Goal: Transaction & Acquisition: Purchase product/service

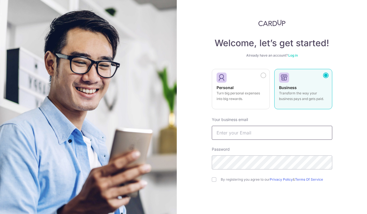
click at [260, 131] on input "text" at bounding box center [272, 133] width 120 height 14
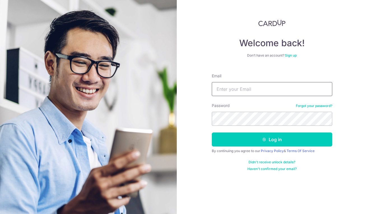
type input "steffi.08@gmail.com"
click at [271, 139] on button "Log in" at bounding box center [272, 139] width 120 height 14
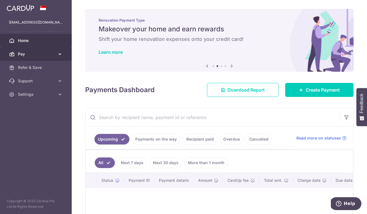
click at [53, 55] on span "Pay" at bounding box center [36, 54] width 37 height 6
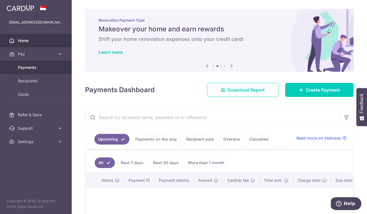
click at [41, 70] on span "Payments" at bounding box center [36, 68] width 37 height 6
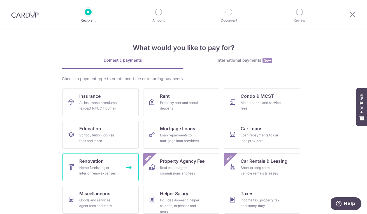
click at [102, 164] on link "Renovation Home furnishing or interior reno-expenses" at bounding box center [100, 167] width 76 height 28
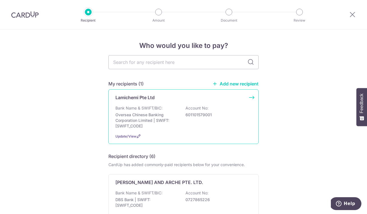
click at [145, 124] on p "Oversea Chinese Banking Corporation Limited | SWIFT: [SWIFT_CODE]" at bounding box center [146, 120] width 63 height 17
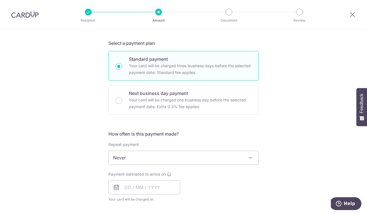
scroll to position [116, 0]
click at [148, 157] on span "Never" at bounding box center [183, 156] width 149 height 13
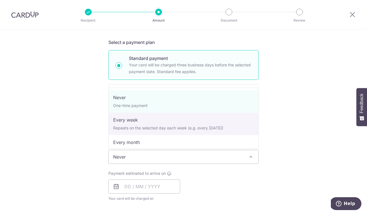
select select "2"
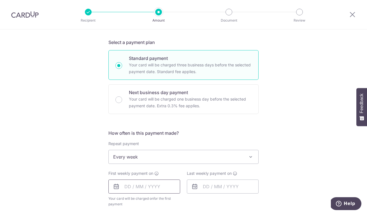
click at [127, 188] on input "text" at bounding box center [144, 186] width 72 height 14
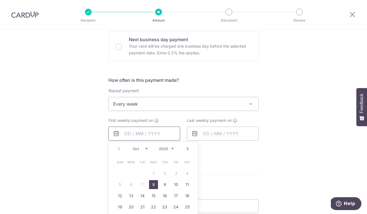
scroll to position [185, 0]
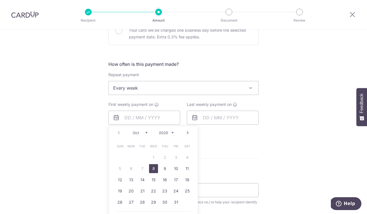
click at [154, 168] on link "8" at bounding box center [153, 168] width 9 height 9
type input "08/10/2025"
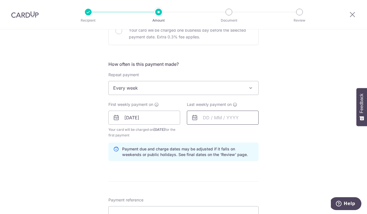
click at [209, 117] on input "text" at bounding box center [223, 118] width 72 height 14
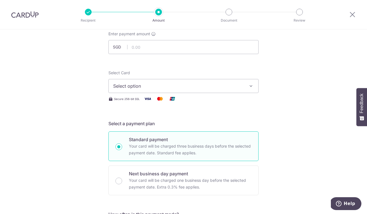
scroll to position [31, 0]
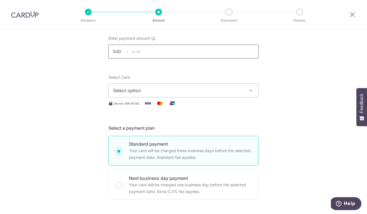
click at [143, 51] on input "text" at bounding box center [183, 51] width 150 height 14
type input "17,520.00"
click at [132, 86] on button "Select option" at bounding box center [183, 90] width 150 height 14
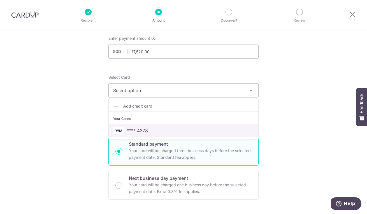
click at [127, 128] on span "**** 4378" at bounding box center [136, 130] width 21 height 7
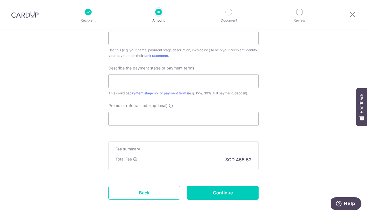
scroll to position [354, 0]
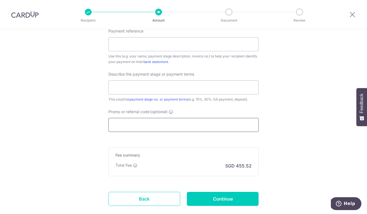
click at [122, 123] on input "Promo or referral code (optional)" at bounding box center [183, 125] width 150 height 14
paste input "OCBC18"
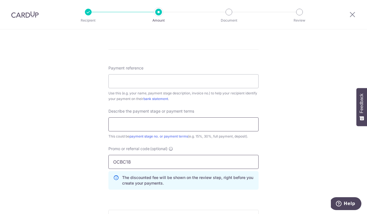
scroll to position [314, 0]
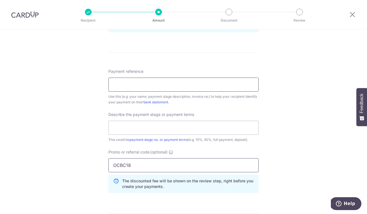
type input "OCBC18"
click at [142, 85] on input "Payment reference" at bounding box center [183, 85] width 150 height 14
type input "40% fee"
drag, startPoint x: 164, startPoint y: 85, endPoint x: 93, endPoint y: 83, distance: 70.3
click at [93, 83] on div "Tell us more about your payment Enter payment amount SGD 17,520.00 17520.00 Sel…" at bounding box center [183, 14] width 367 height 597
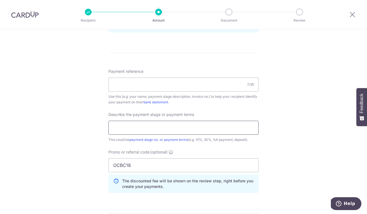
click at [138, 128] on input "text" at bounding box center [183, 128] width 150 height 14
paste input "40% fee"
type input "40% fee"
click at [139, 84] on input "Payment reference" at bounding box center [183, 85] width 150 height 14
paste input "INV240204"
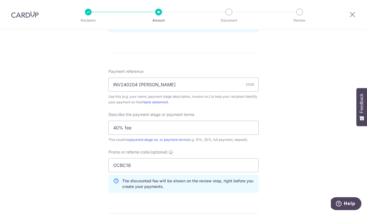
click at [283, 112] on div "Tell us more about your payment Enter payment amount SGD 17,520.00 17520.00 Sel…" at bounding box center [183, 14] width 367 height 597
drag, startPoint x: 152, startPoint y: 84, endPoint x: 170, endPoint y: 83, distance: 18.5
click at [170, 83] on input "INV240204 Steffi Chan" at bounding box center [183, 85] width 150 height 14
type input "INV240204 Steffi"
click at [287, 134] on div "Tell us more about your payment Enter payment amount SGD 17,520.00 17520.00 Sel…" at bounding box center [183, 14] width 367 height 597
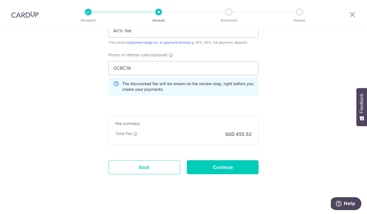
scroll to position [409, 0]
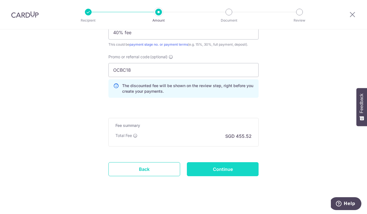
click at [225, 167] on input "Continue" at bounding box center [223, 169] width 72 height 14
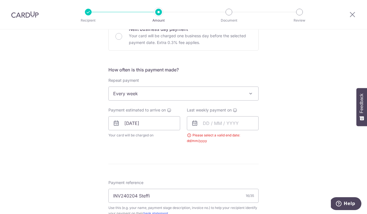
scroll to position [177, 0]
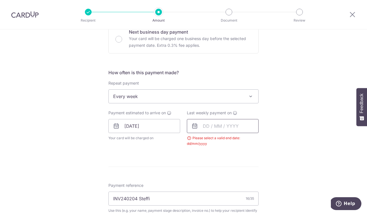
click at [223, 127] on input "text" at bounding box center [223, 126] width 72 height 14
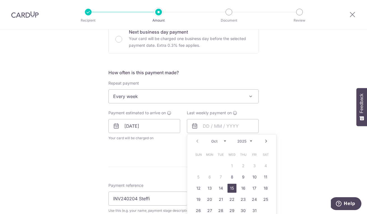
click at [230, 187] on link "15" at bounding box center [231, 188] width 9 height 9
type input "15/10/2025"
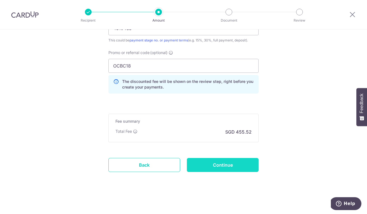
scroll to position [413, 0]
click at [227, 163] on input "Continue" at bounding box center [223, 165] width 72 height 14
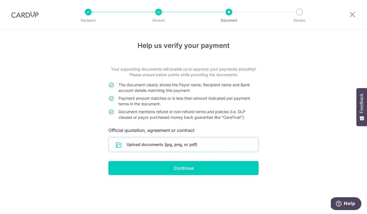
click at [177, 143] on input "file" at bounding box center [183, 144] width 149 height 15
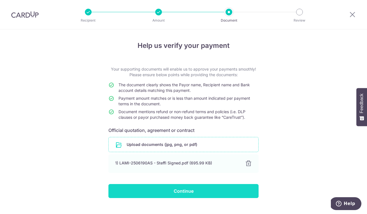
click at [167, 192] on input "Continue" at bounding box center [183, 191] width 150 height 14
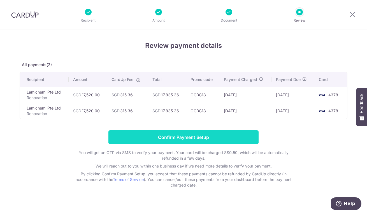
click at [191, 138] on input "Confirm Payment Setup" at bounding box center [183, 137] width 150 height 14
